Goal: Book appointment/travel/reservation

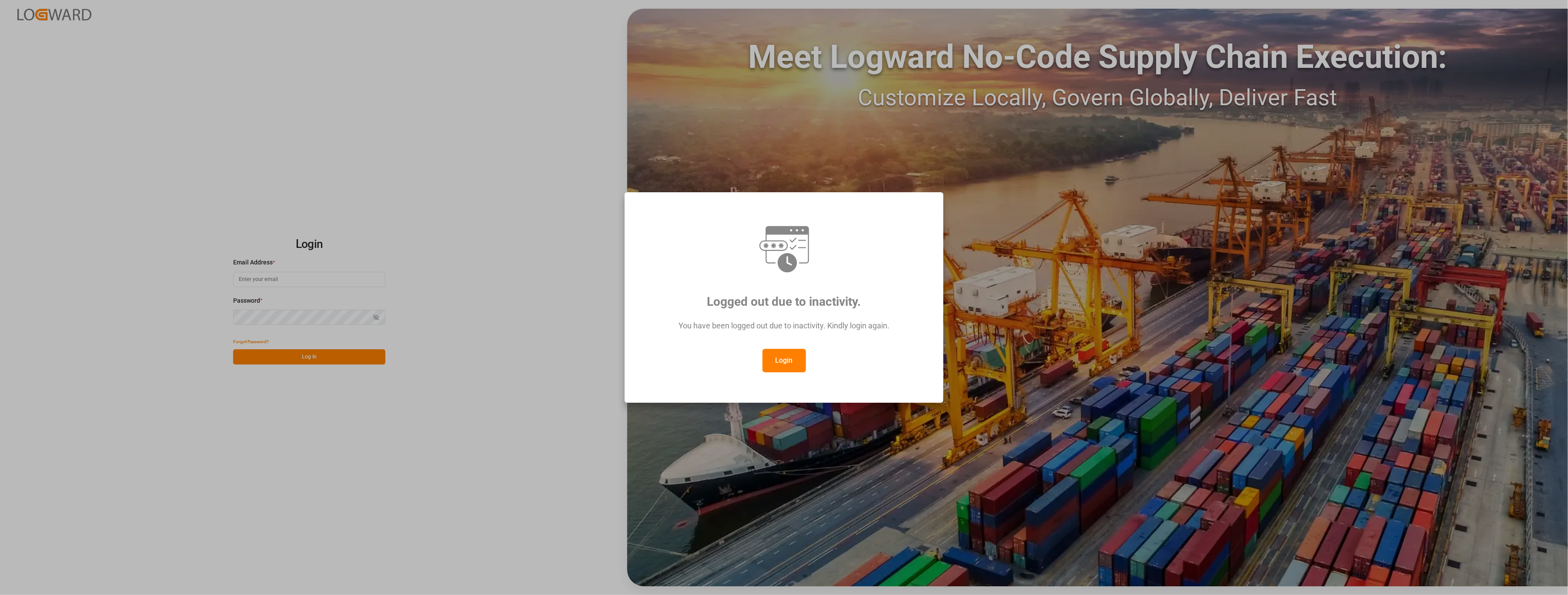
type input "[PERSON_NAME][EMAIL_ADDRESS][PERSON_NAME][DOMAIN_NAME]"
click at [788, 351] on div "Logged out due to inactivity. You have been logged out due to inactivity. Kindl…" at bounding box center [784, 298] width 304 height 196
drag, startPoint x: 788, startPoint y: 351, endPoint x: 787, endPoint y: 359, distance: 8.1
click at [787, 359] on button "Login" at bounding box center [784, 360] width 43 height 24
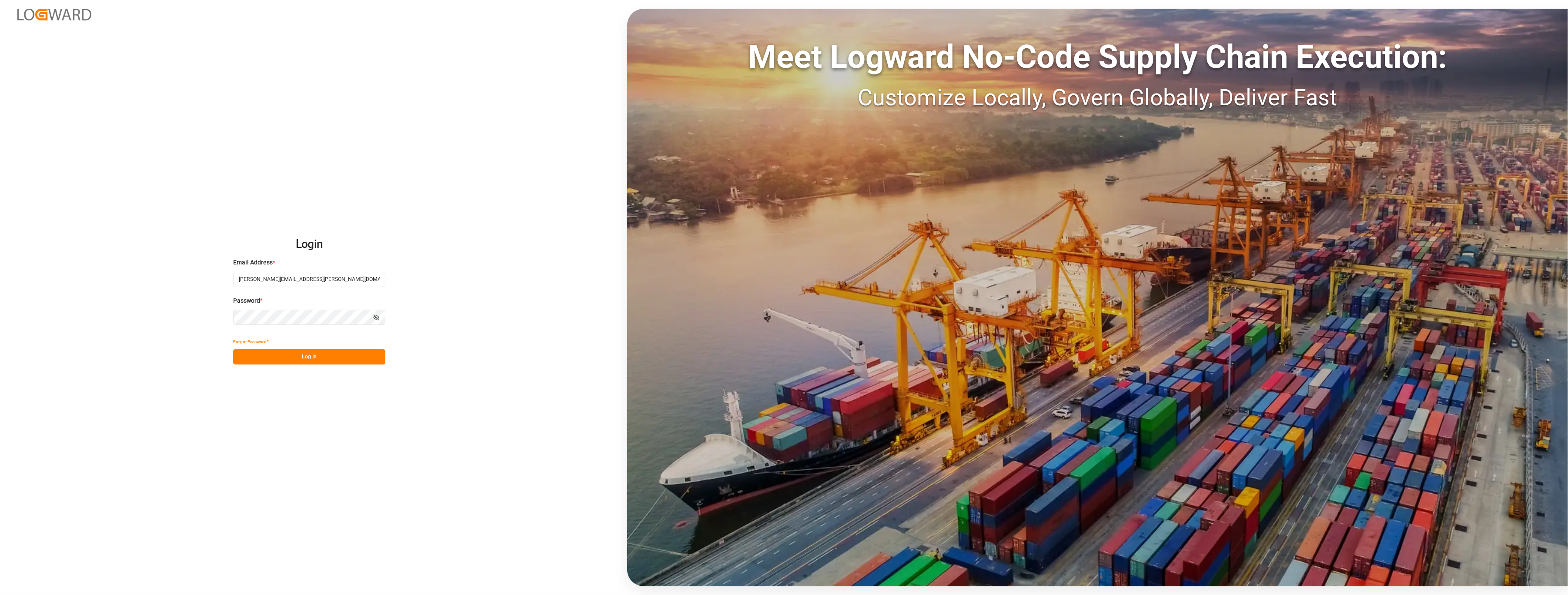
click at [317, 352] on button "Log In" at bounding box center [309, 357] width 152 height 15
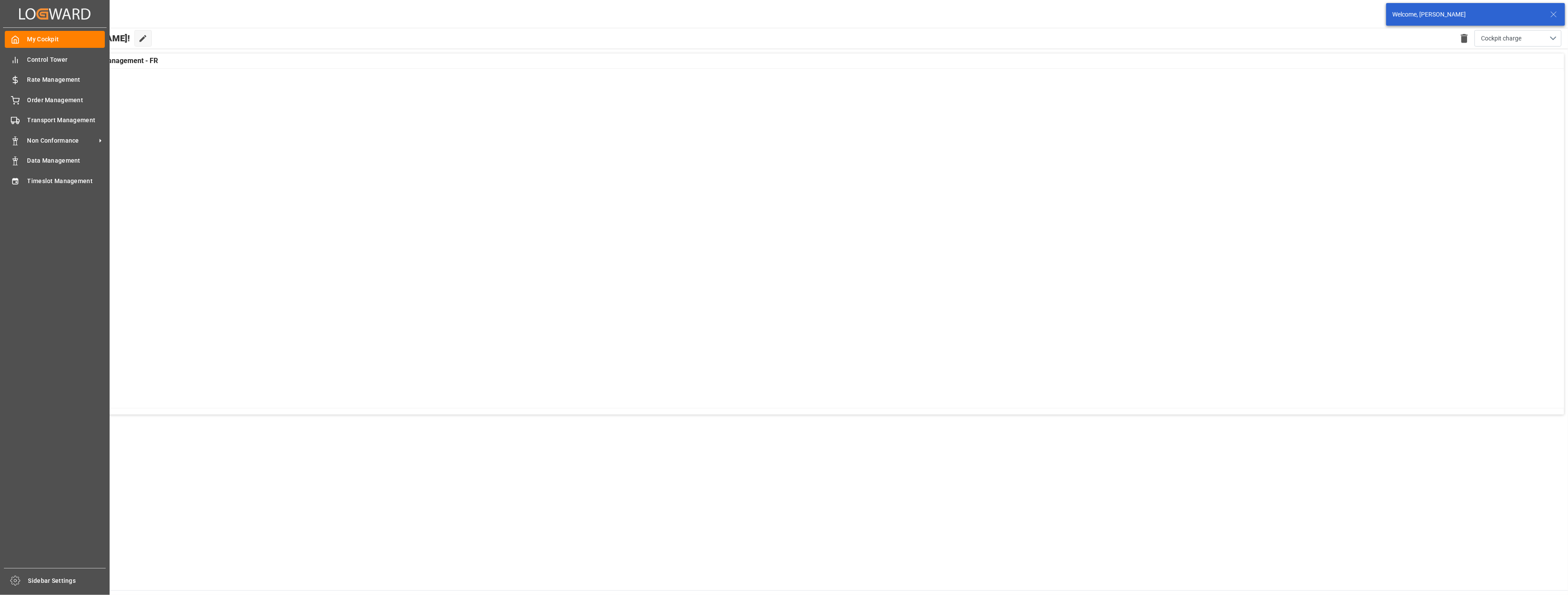
click at [28, 169] on div "My Cockpit My Cockpit Control Tower Control Tower Rate Management Rate Manageme…" at bounding box center [55, 298] width 103 height 540
click at [23, 183] on div "Timeslot Management Timeslot Management" at bounding box center [55, 181] width 100 height 17
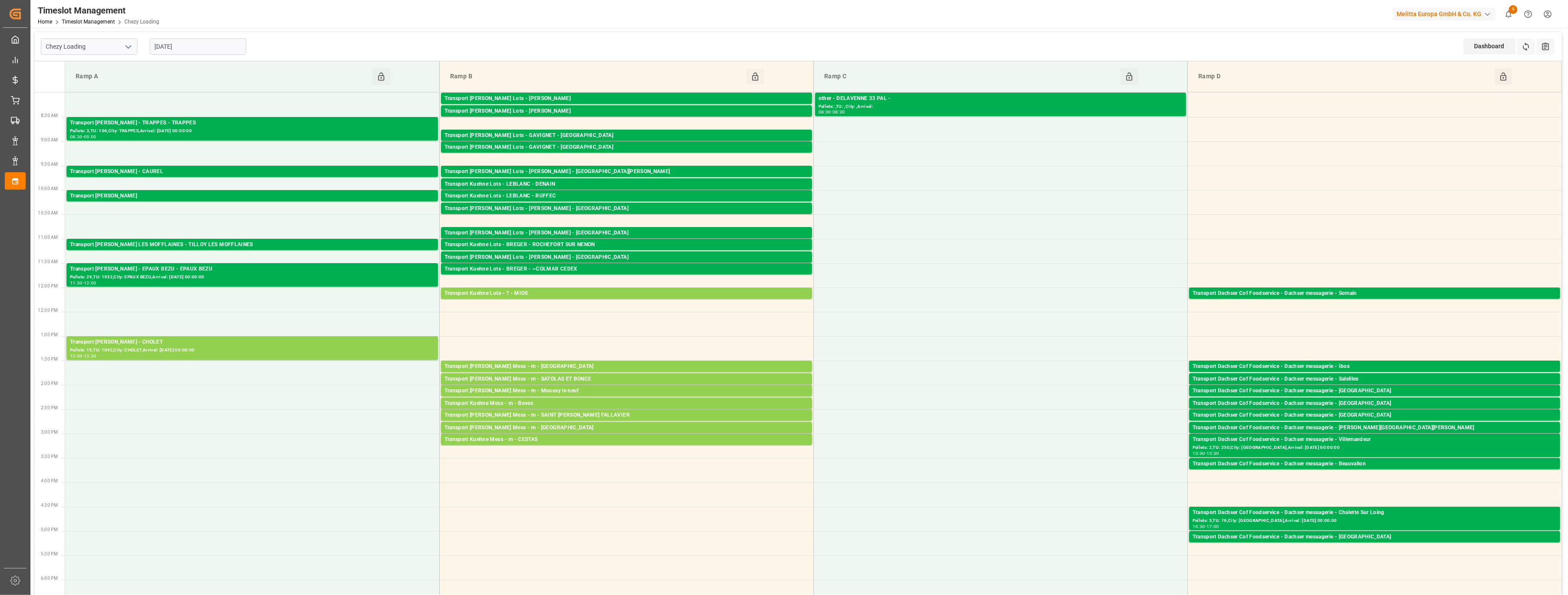
click at [129, 50] on icon "open menu" at bounding box center [128, 47] width 10 height 10
click at [114, 83] on div "Chezy Unloading" at bounding box center [89, 85] width 96 height 19
type input "Chezy Unloading"
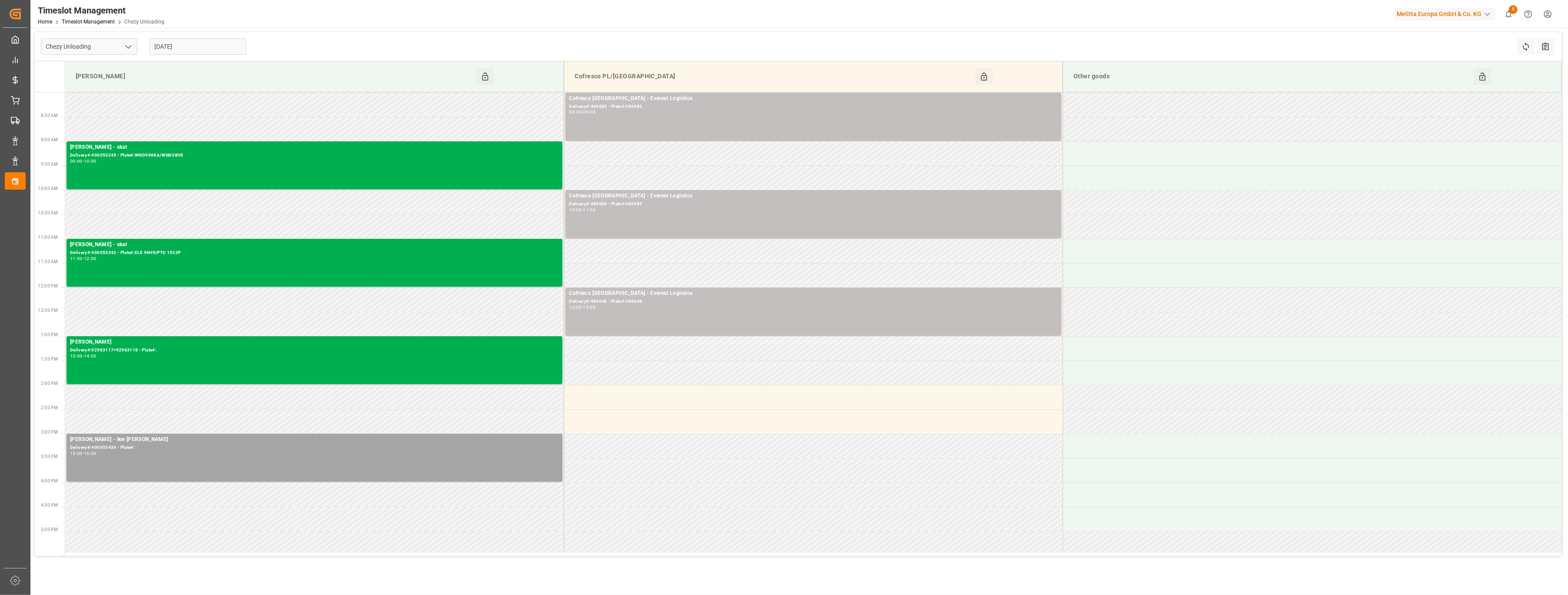
click at [191, 49] on input "[DATE]" at bounding box center [198, 46] width 97 height 16
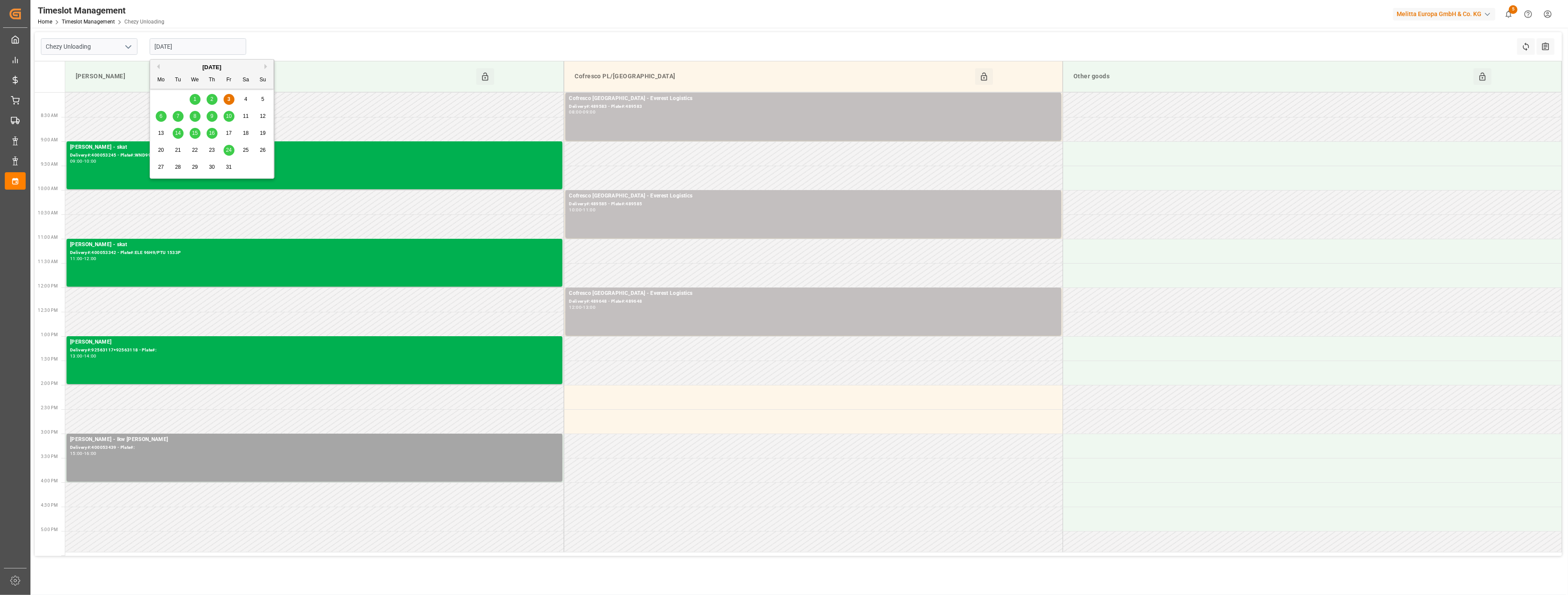
click at [158, 117] on div "6" at bounding box center [161, 116] width 11 height 10
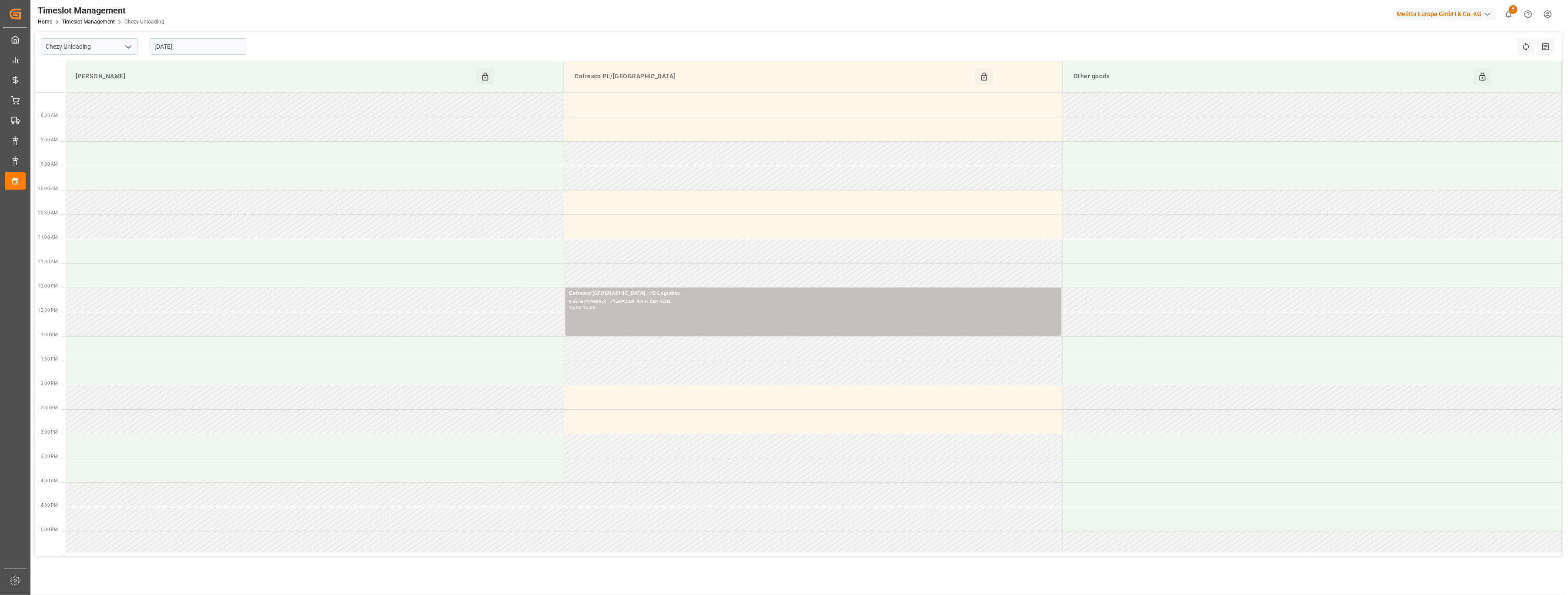
click at [221, 44] on input "[DATE]" at bounding box center [198, 46] width 97 height 16
click at [178, 116] on span "7" at bounding box center [178, 116] width 3 height 6
type input "[DATE]"
